Goal: Task Accomplishment & Management: Manage account settings

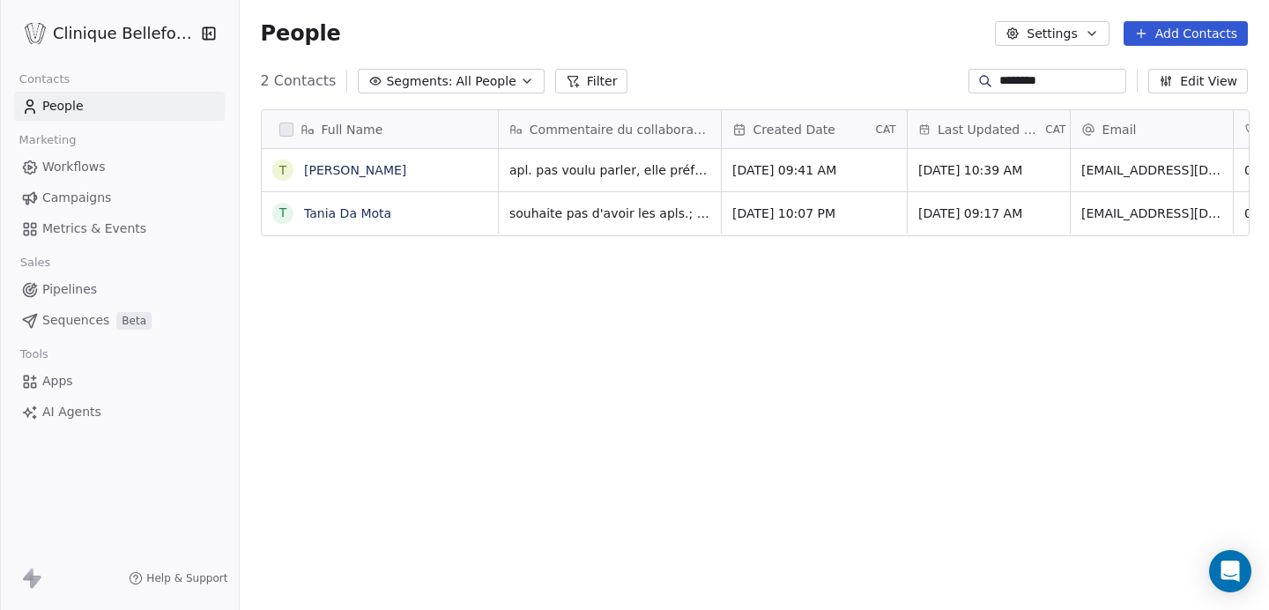
scroll to position [537, 1031]
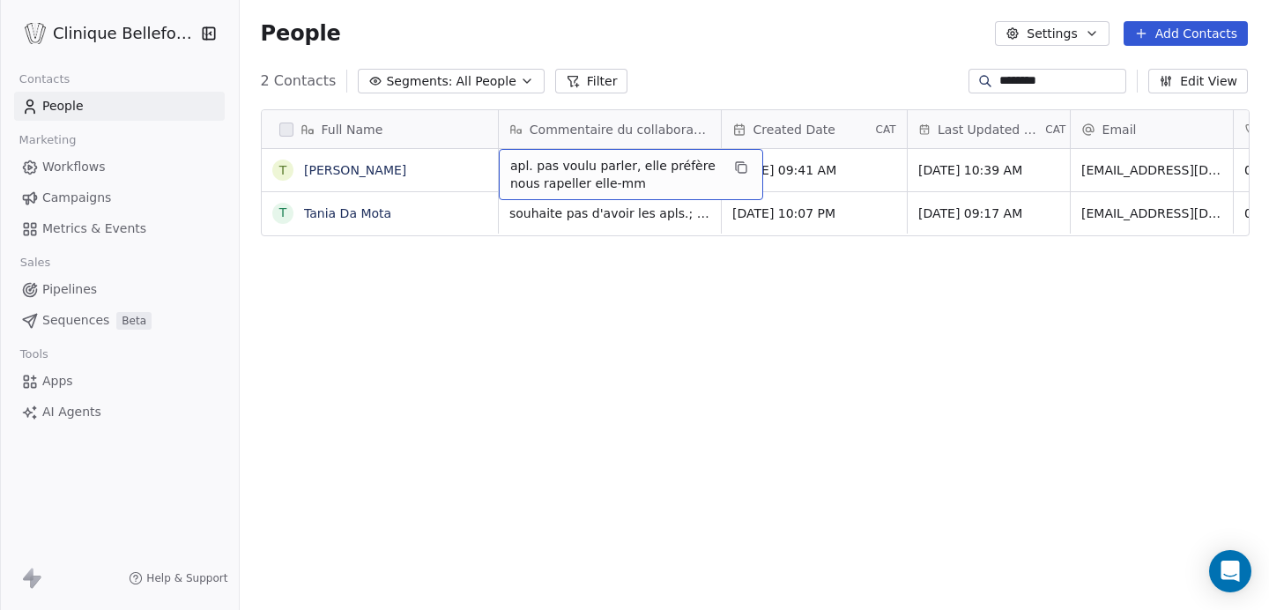
drag, startPoint x: 509, startPoint y: 166, endPoint x: 644, endPoint y: 178, distance: 136.3
click at [644, 178] on span "apl. pas voulu parler, elle préfère nous rapeller elle-mm" at bounding box center [615, 174] width 210 height 35
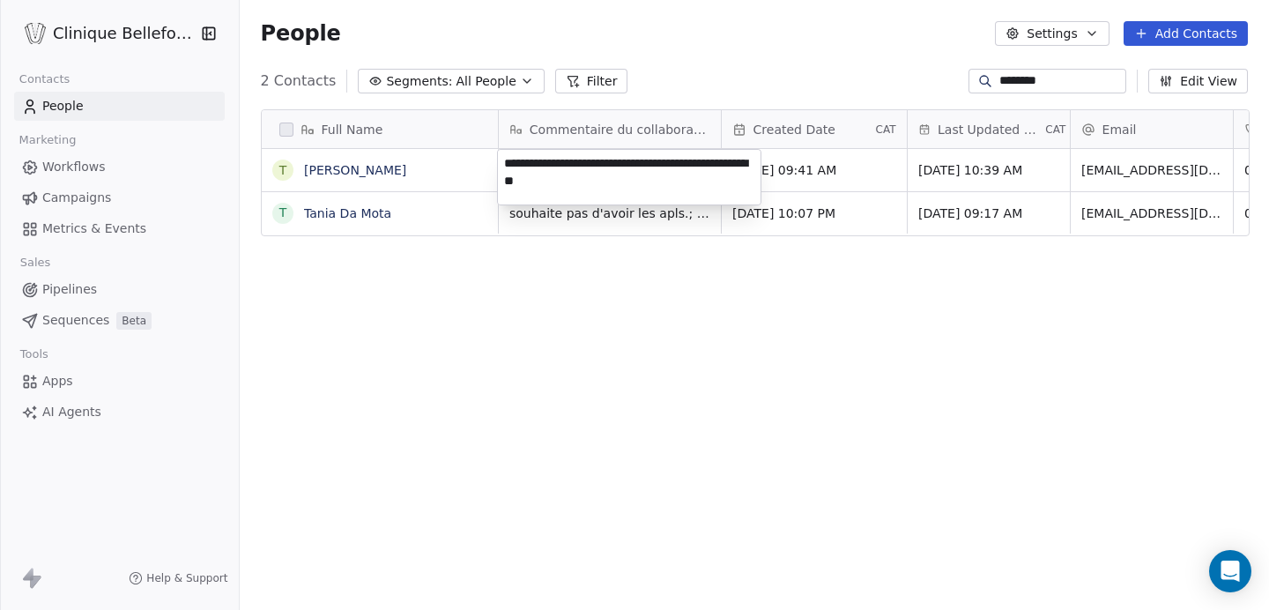
drag, startPoint x: 610, startPoint y: 183, endPoint x: 458, endPoint y: 148, distance: 155.7
click at [458, 148] on html "Clinique Bellefontaine Contacts People Marketing Workflows Campaigns Metrics & …" at bounding box center [634, 305] width 1269 height 610
drag, startPoint x: 599, startPoint y: 182, endPoint x: 504, endPoint y: 160, distance: 96.9
click at [504, 160] on textarea "**********" at bounding box center [629, 180] width 263 height 60
type textarea "**********"
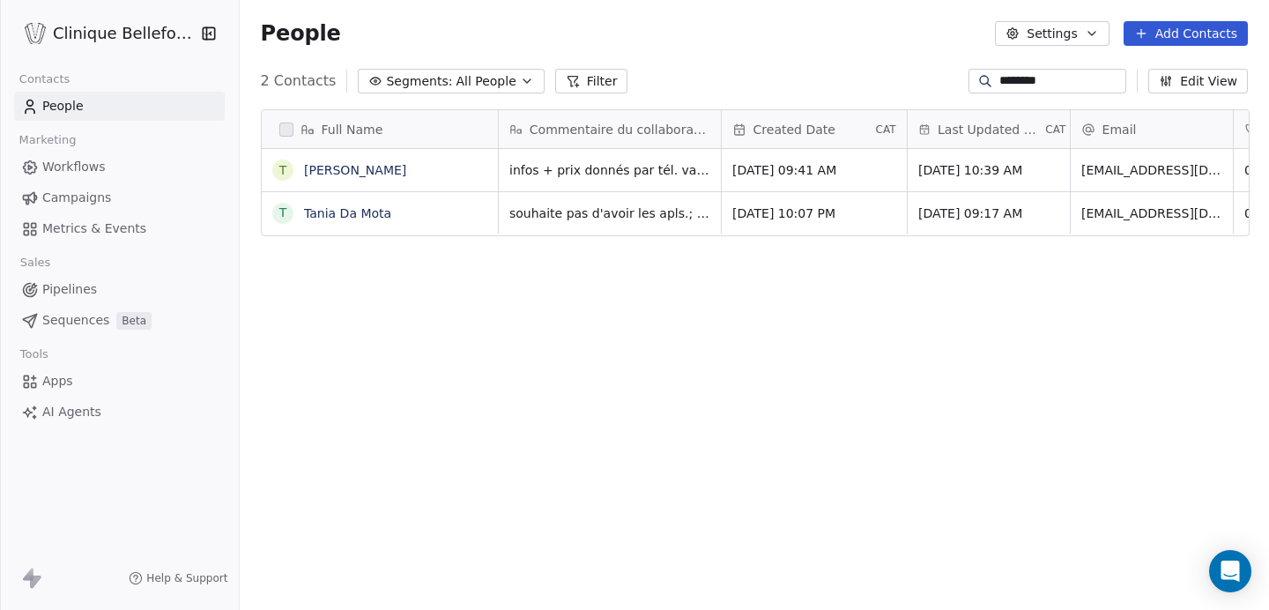
click at [1010, 359] on html "Clinique Bellefontaine Contacts People Marketing Workflows Campaigns Metrics & …" at bounding box center [634, 305] width 1269 height 610
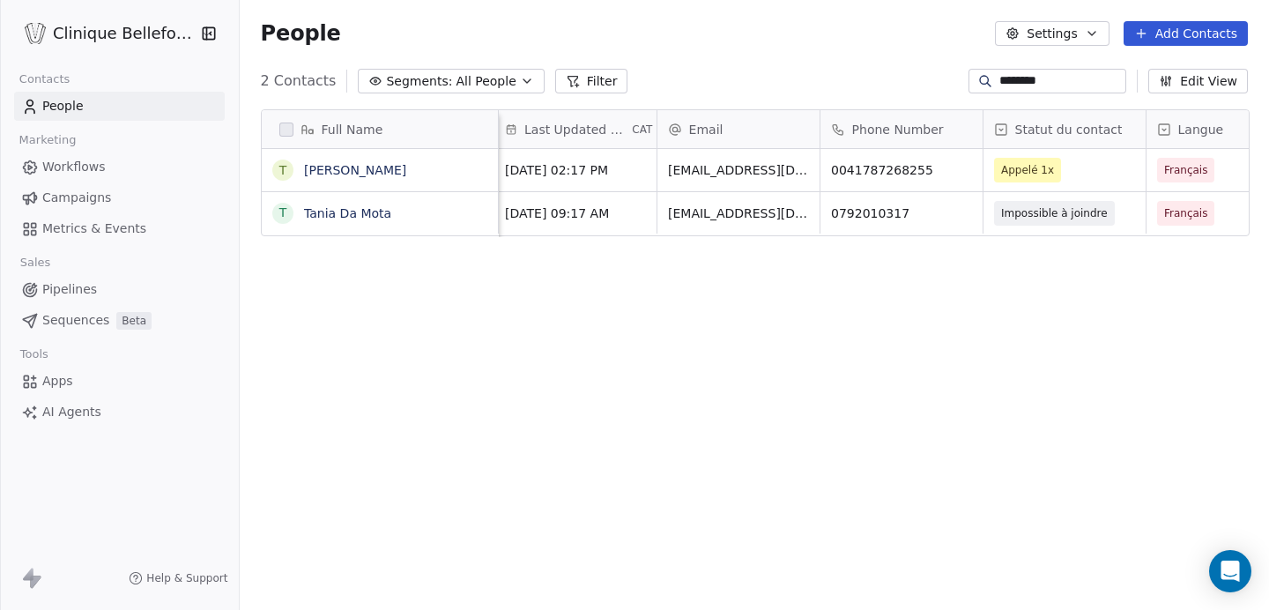
scroll to position [0, 428]
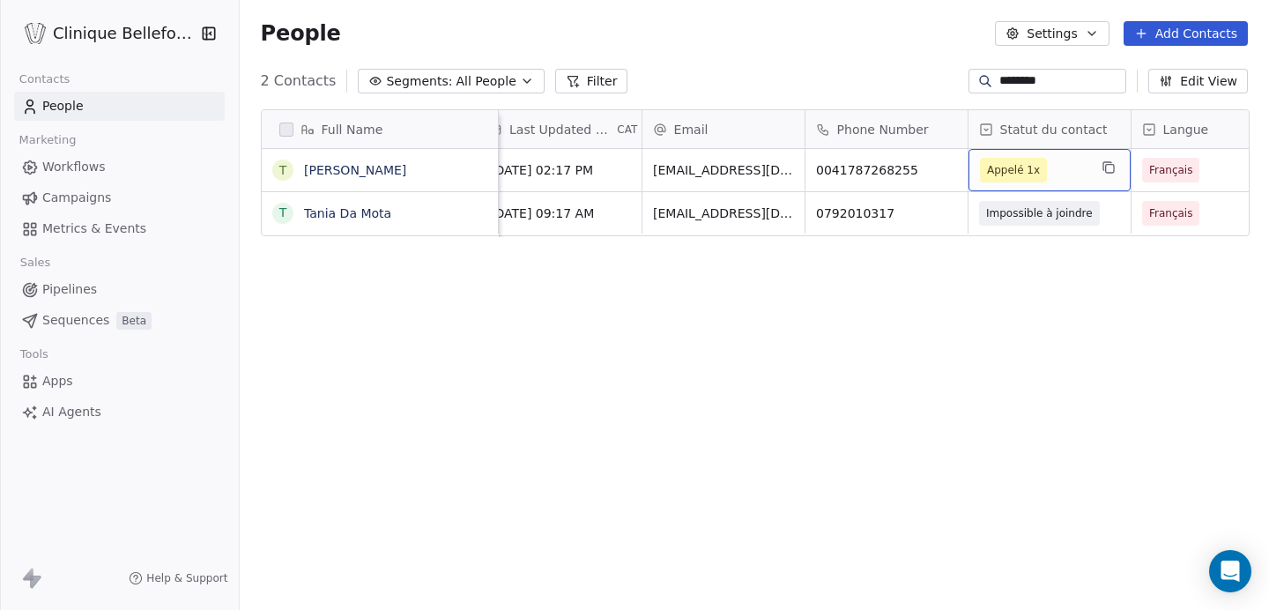
click at [1079, 181] on span "Appelé 1x" at bounding box center [1034, 170] width 108 height 25
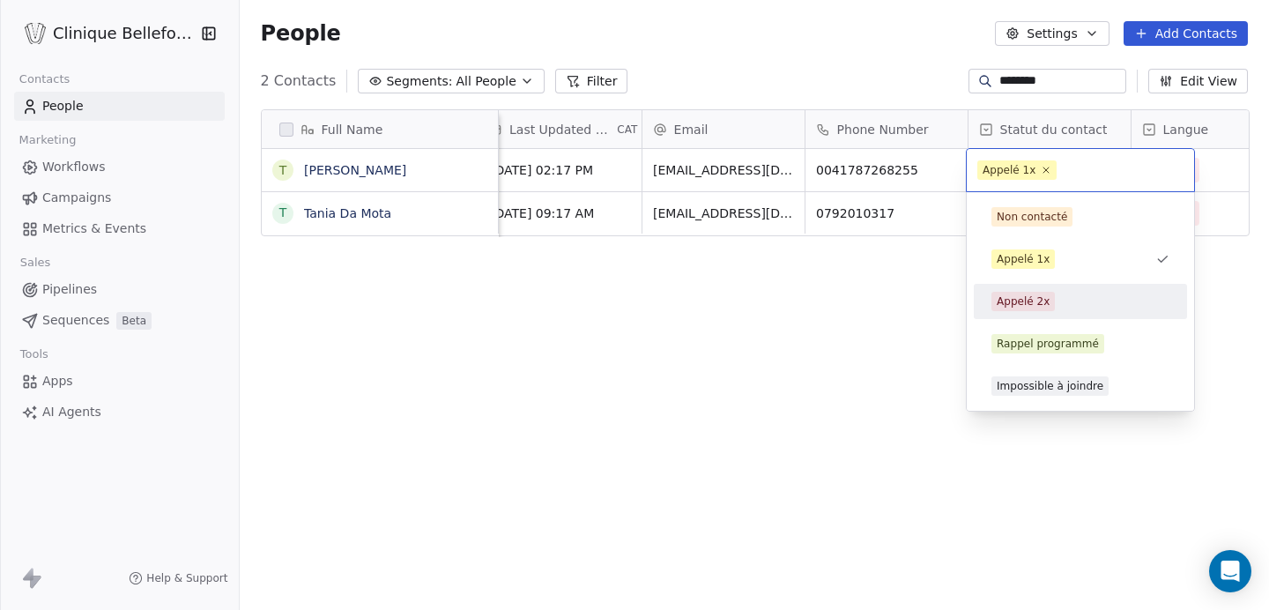
click at [1029, 300] on div "Appelé 2x" at bounding box center [1023, 302] width 53 height 16
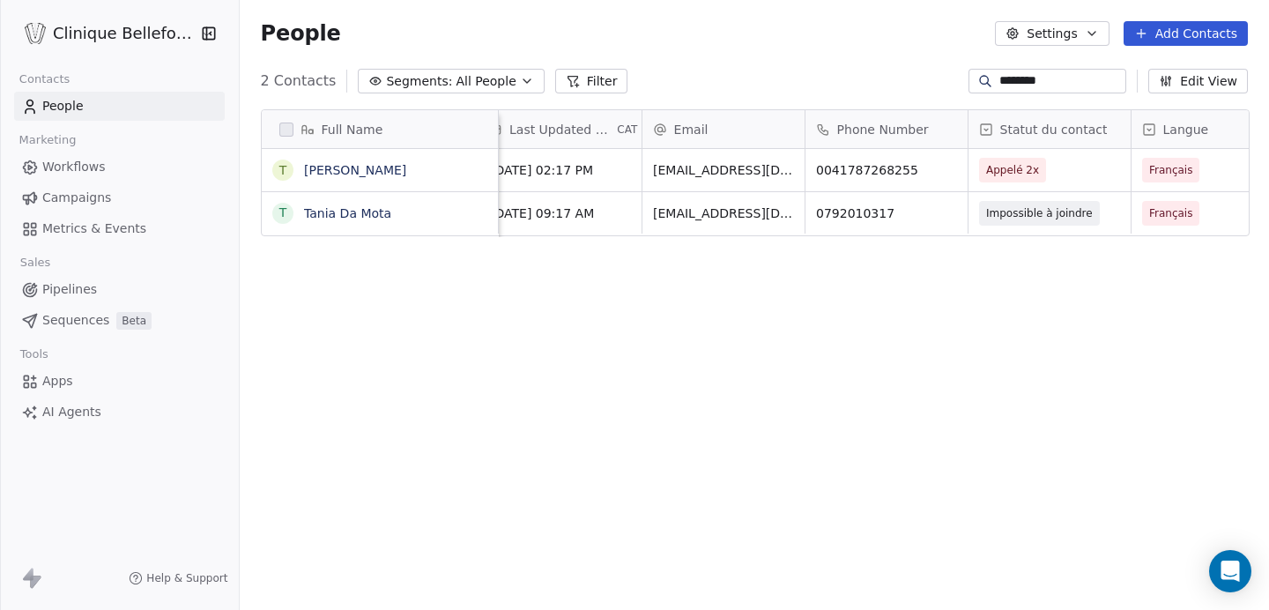
click at [801, 320] on div "Full Name [PERSON_NAME] T [PERSON_NAME] Commentaire du collaborateur Created Da…" at bounding box center [755, 363] width 1030 height 537
